Goal: Task Accomplishment & Management: Use online tool/utility

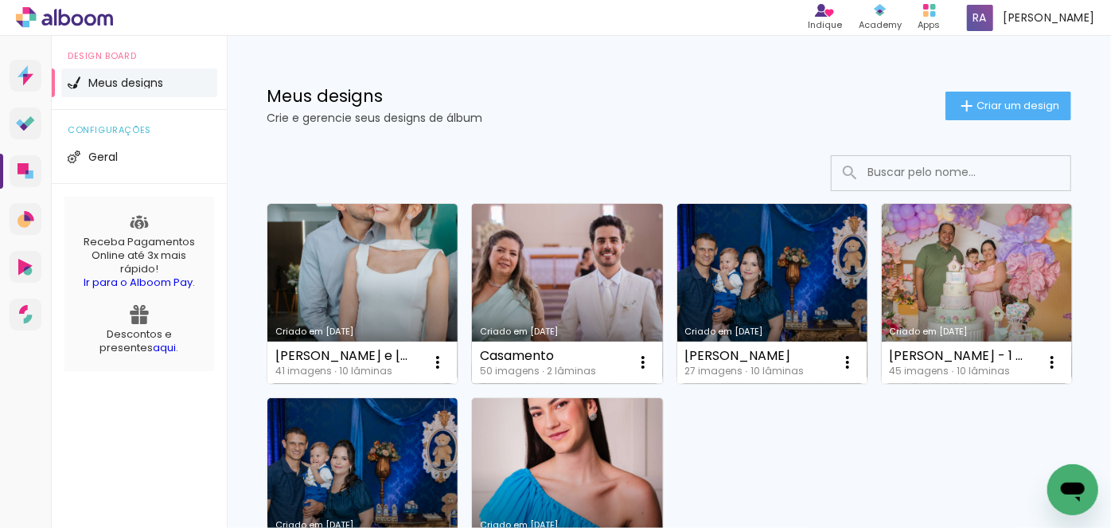
click at [560, 253] on link "Criado em [DATE]" at bounding box center [567, 294] width 190 height 180
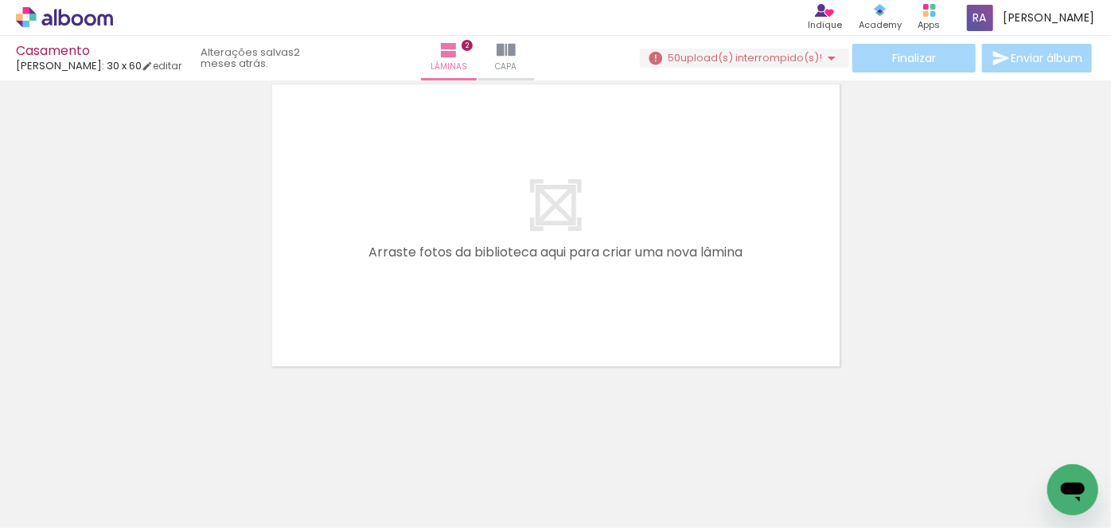
scroll to position [0, 307]
click at [131, 462] on iron-horizontal-list at bounding box center [115, 477] width 32 height 99
click at [131, 476] on iron-horizontal-list at bounding box center [115, 477] width 32 height 99
click at [783, 50] on span "upload(s) interrompido(s)!" at bounding box center [751, 57] width 142 height 15
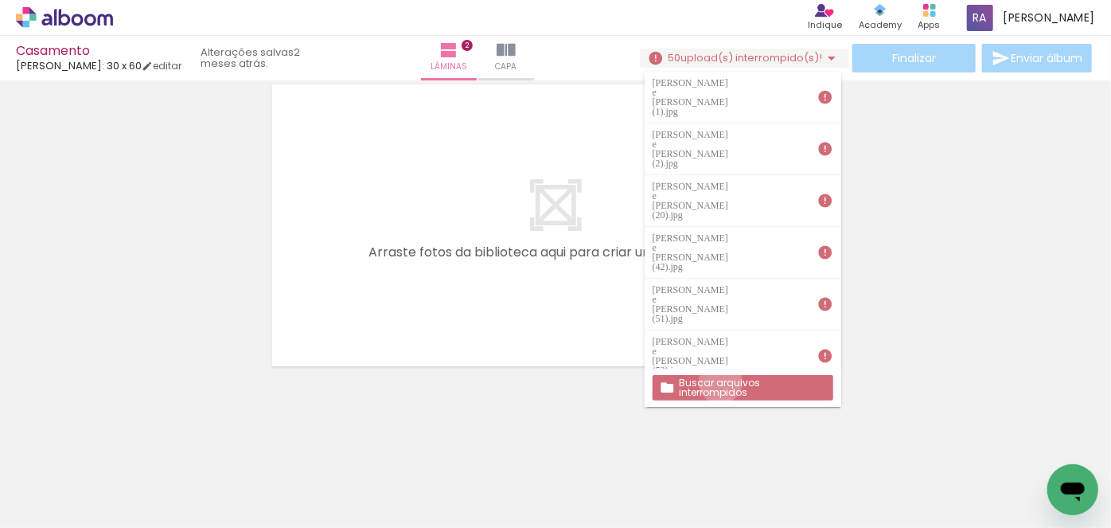
click at [0, 0] on slot "Buscar arquivos interrompidos" at bounding box center [0, 0] width 0 height 0
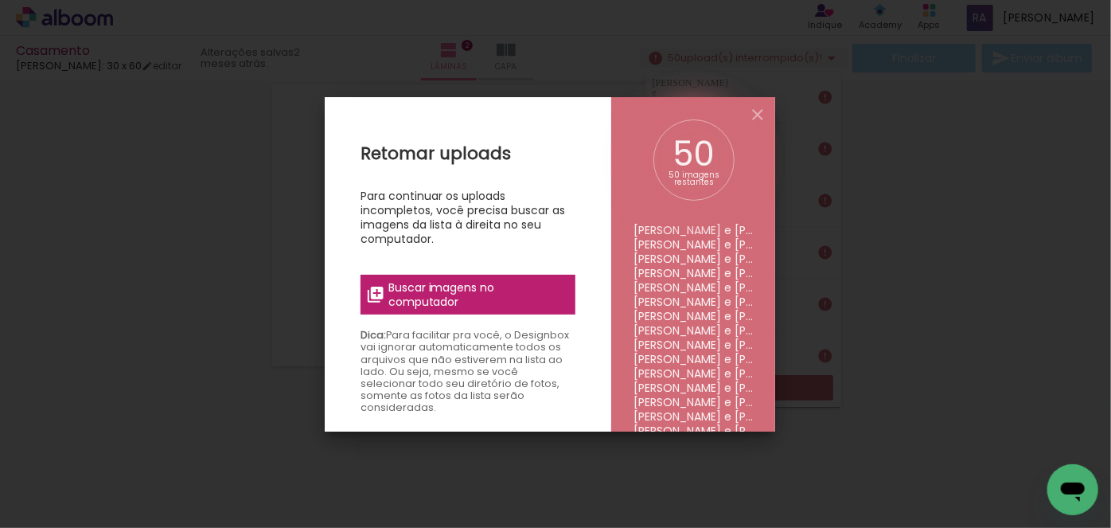
scroll to position [361, 0]
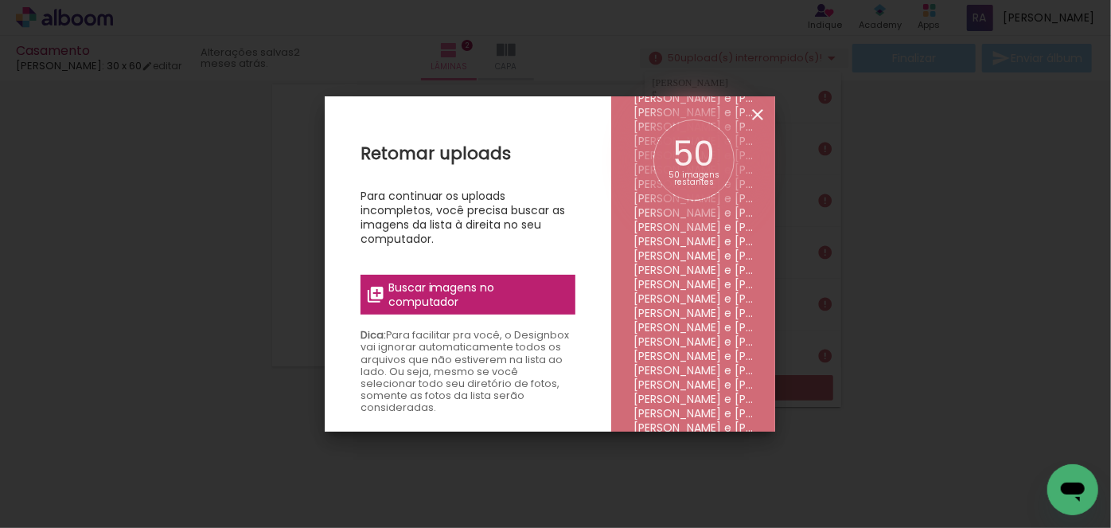
click at [759, 116] on iron-icon at bounding box center [757, 114] width 19 height 19
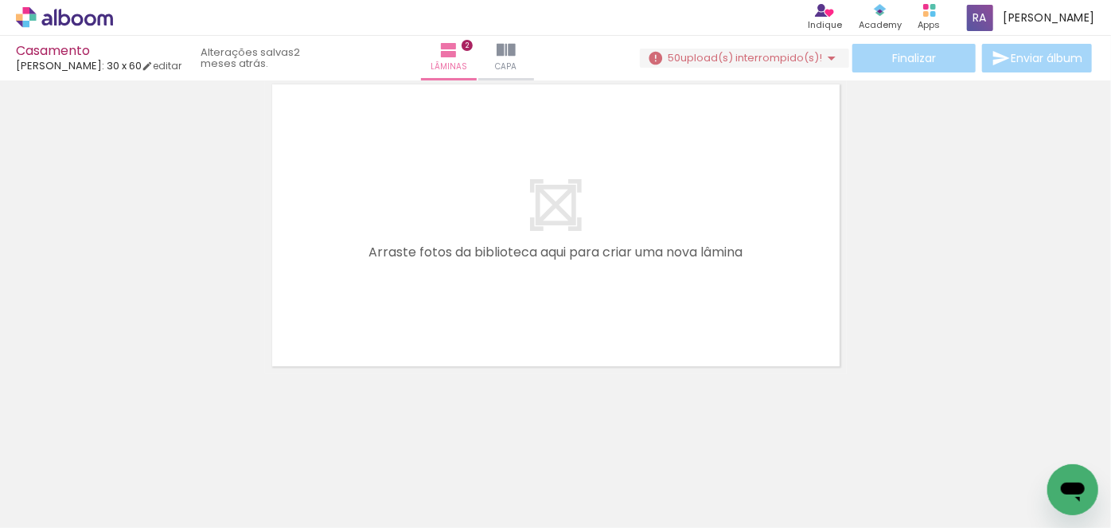
drag, startPoint x: 497, startPoint y: 474, endPoint x: 482, endPoint y: 261, distance: 213.8
click at [482, 261] on quentale-workspace at bounding box center [555, 264] width 1111 height 528
click at [131, 474] on iron-horizontal-list at bounding box center [115, 477] width 32 height 99
click at [131, 469] on iron-horizontal-list at bounding box center [115, 477] width 32 height 99
drag, startPoint x: 271, startPoint y: 493, endPoint x: 437, endPoint y: 251, distance: 293.8
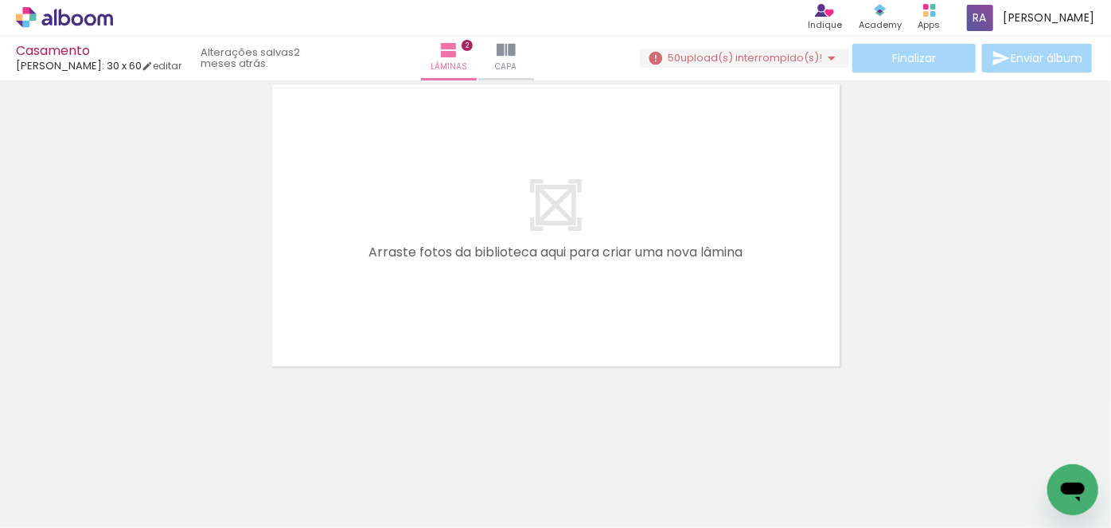
click at [437, 251] on quentale-workspace at bounding box center [555, 264] width 1111 height 528
click at [466, 240] on quentale-layouter at bounding box center [556, 225] width 582 height 296
drag, startPoint x: 354, startPoint y: 475, endPoint x: 485, endPoint y: 255, distance: 255.9
click at [485, 255] on quentale-workspace at bounding box center [555, 264] width 1111 height 528
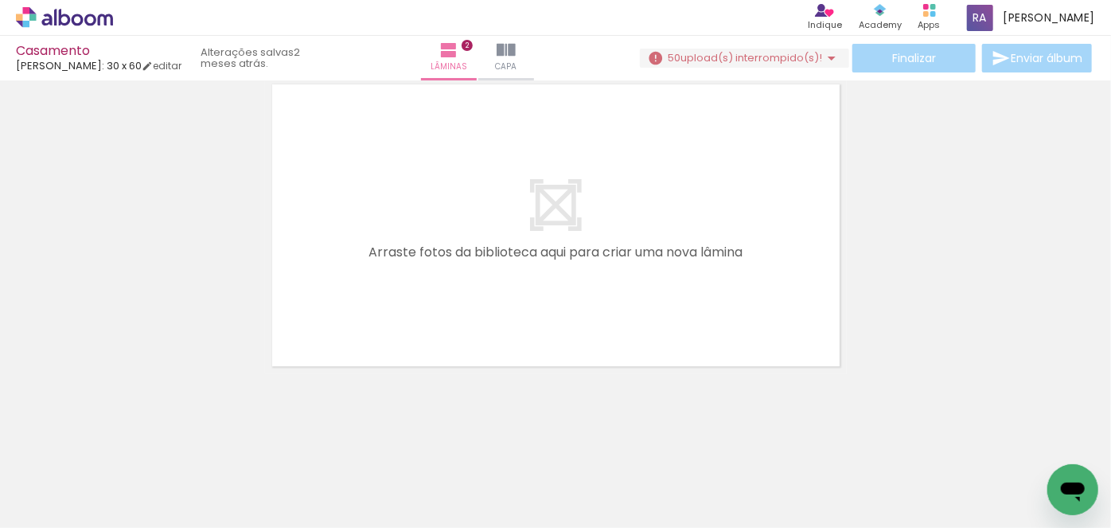
click at [492, 263] on quentale-layouter at bounding box center [556, 225] width 582 height 296
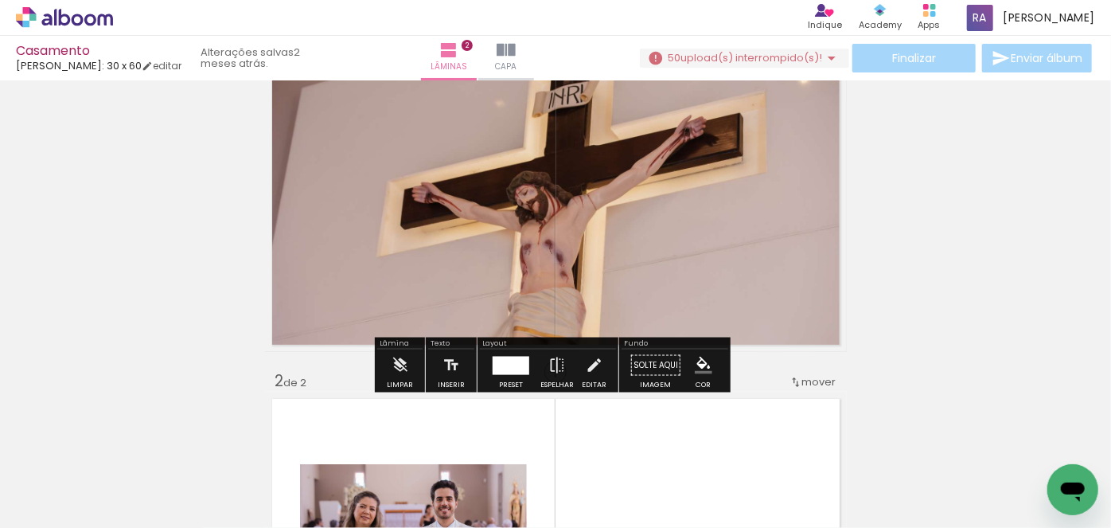
scroll to position [70, 0]
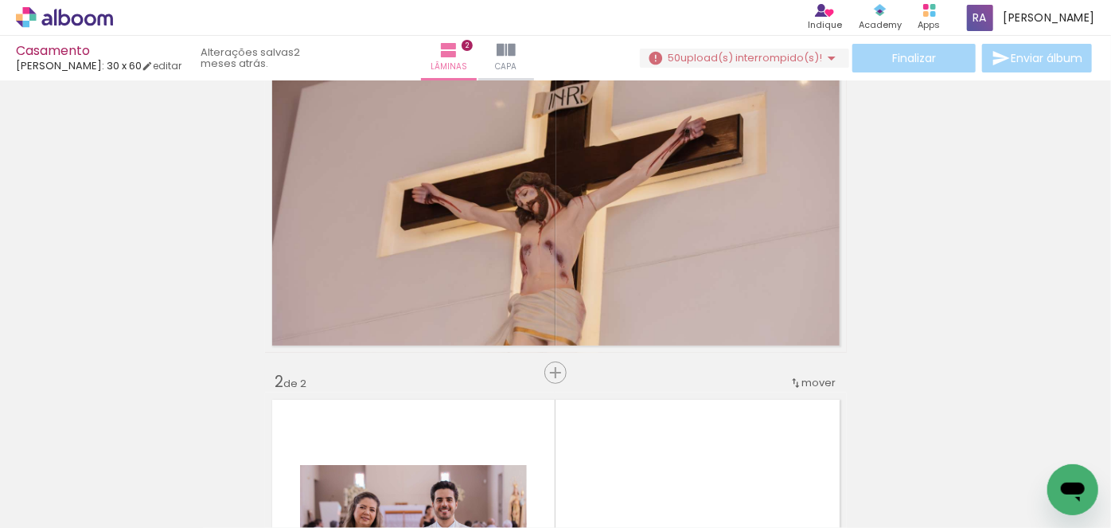
drag, startPoint x: 629, startPoint y: 485, endPoint x: 623, endPoint y: 339, distance: 145.8
click at [623, 339] on quentale-workspace at bounding box center [555, 264] width 1111 height 528
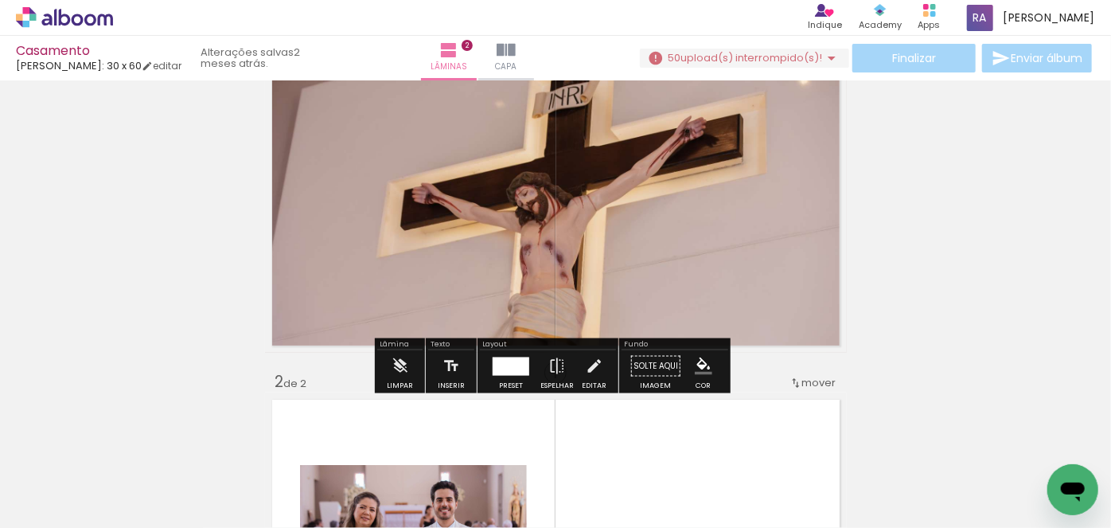
drag, startPoint x: 687, startPoint y: 478, endPoint x: 668, endPoint y: 283, distance: 195.9
click at [668, 283] on quentale-workspace at bounding box center [555, 264] width 1111 height 528
drag, startPoint x: 786, startPoint y: 483, endPoint x: 716, endPoint y: 273, distance: 221.2
click at [716, 273] on quentale-workspace at bounding box center [555, 264] width 1111 height 528
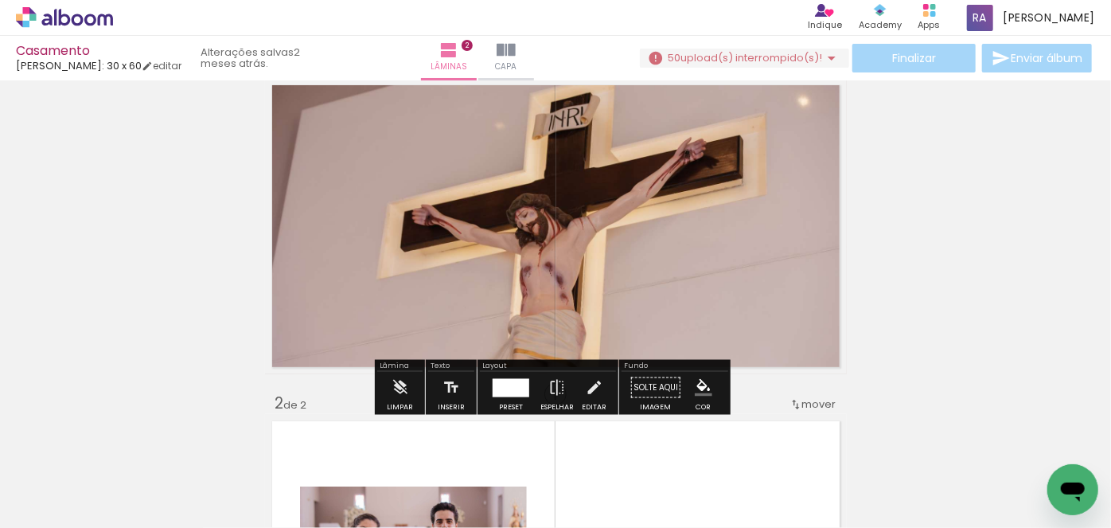
scroll to position [0, 0]
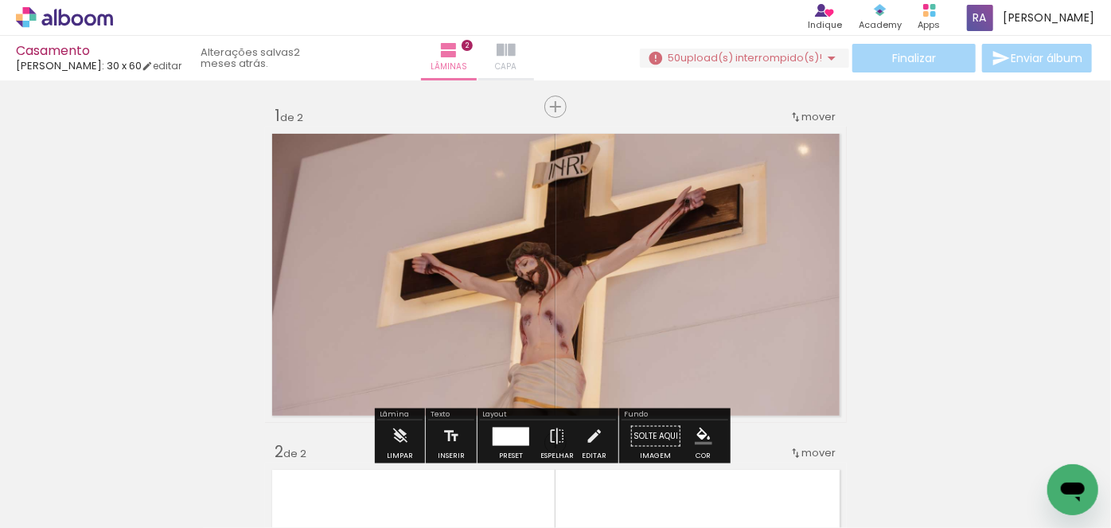
click at [501, 53] on iron-icon at bounding box center [506, 50] width 19 height 19
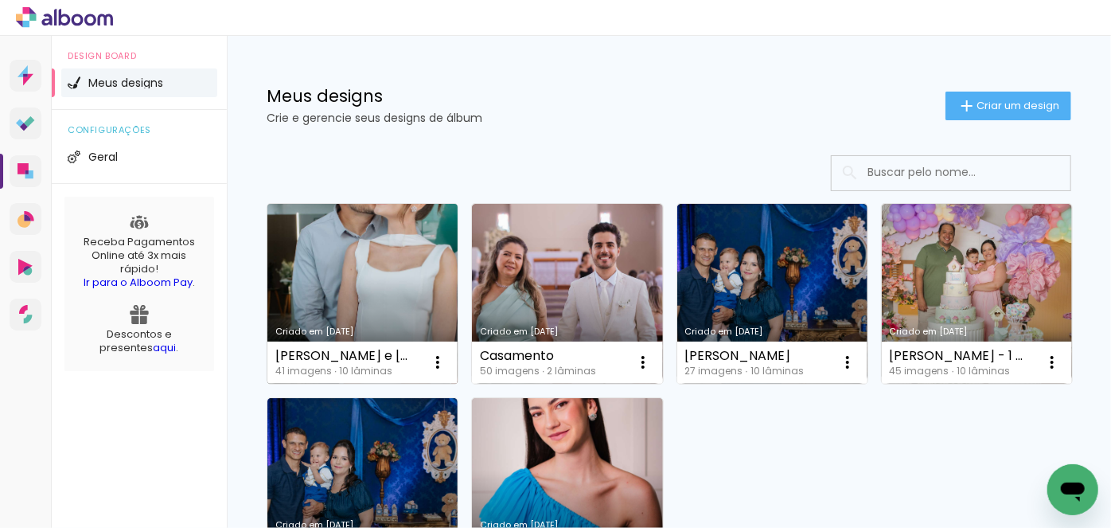
click at [392, 277] on link "Criado em [DATE]" at bounding box center [362, 294] width 190 height 180
